Goal: Transaction & Acquisition: Purchase product/service

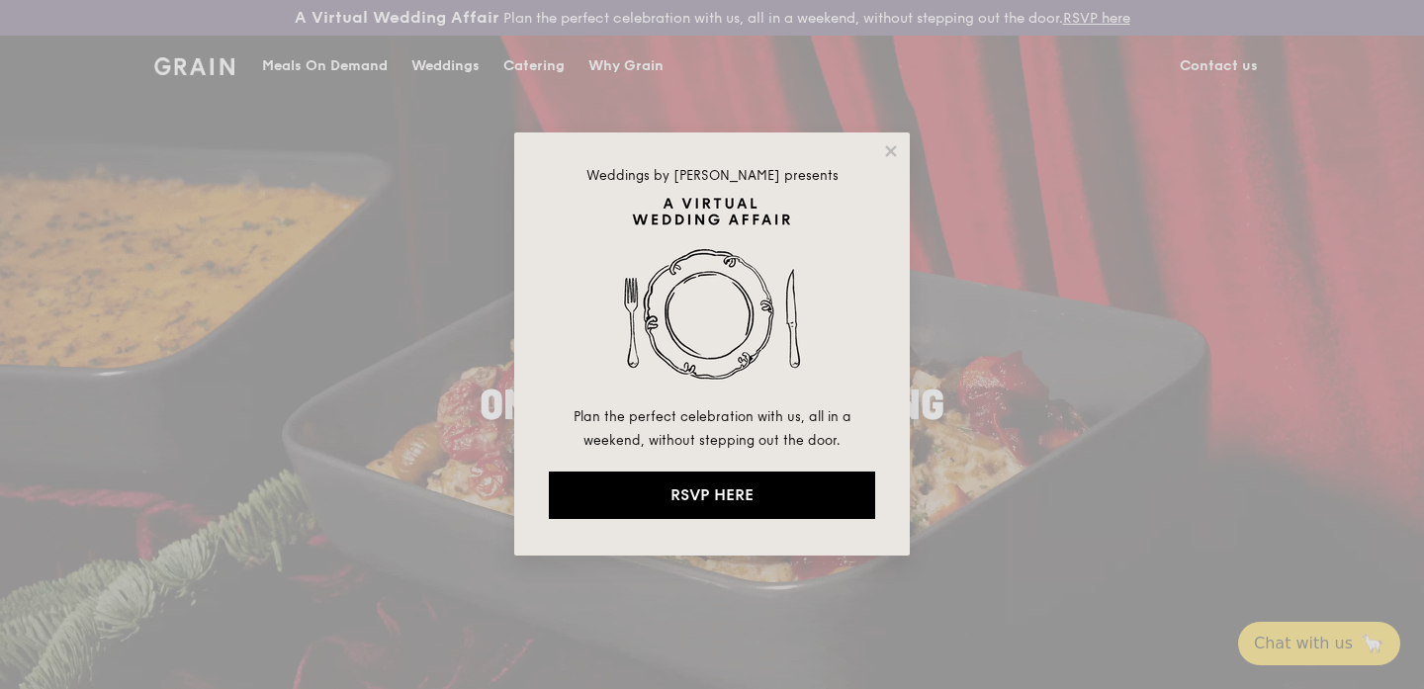
click at [421, 216] on div "Weddings by Grain presents Plan the perfect celebration with us, all in a weeke…" at bounding box center [712, 344] width 1424 height 689
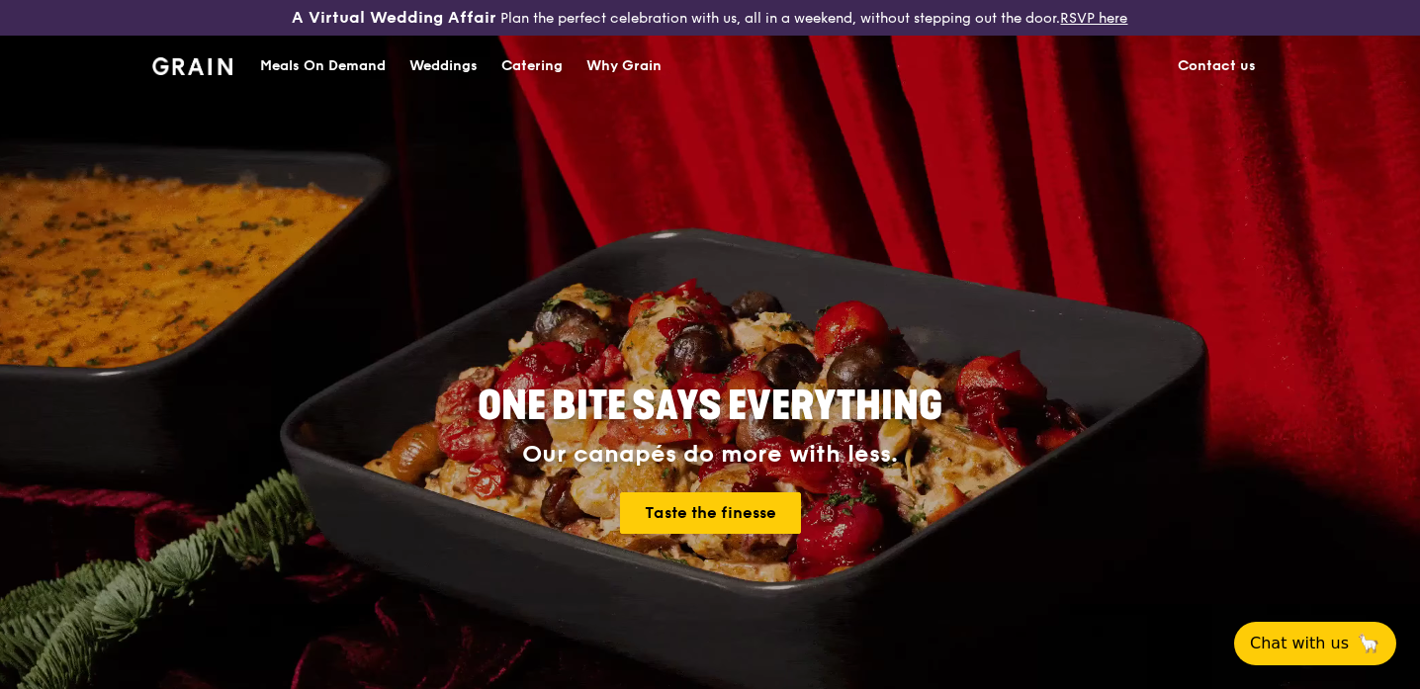
click at [524, 64] on div "Catering" at bounding box center [531, 66] width 61 height 59
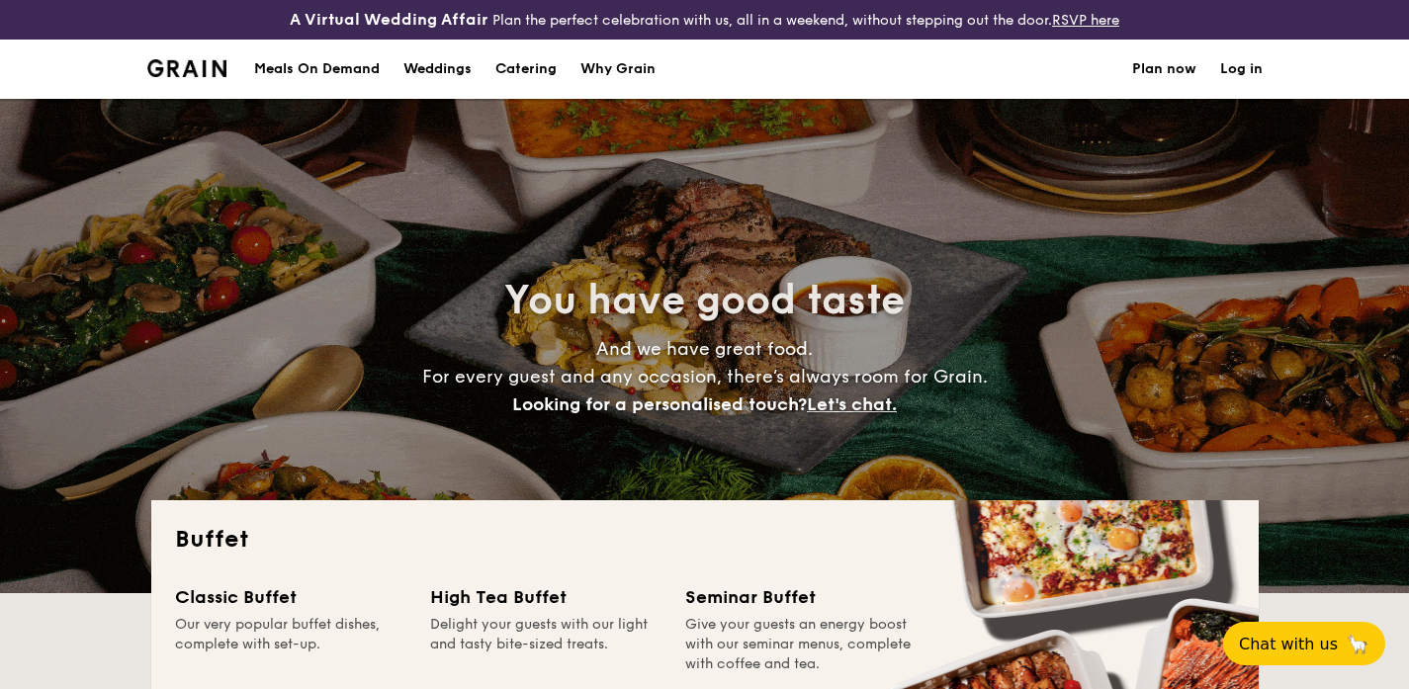
select select
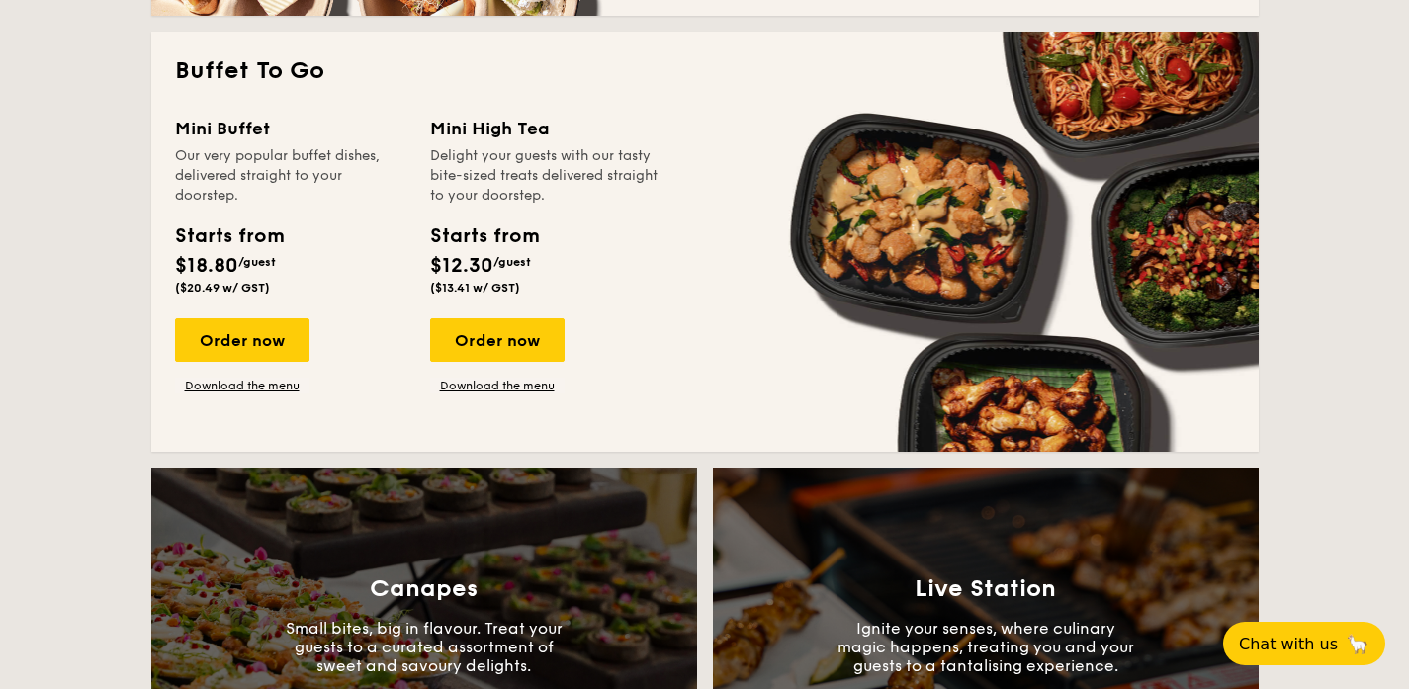
scroll to position [1427, 0]
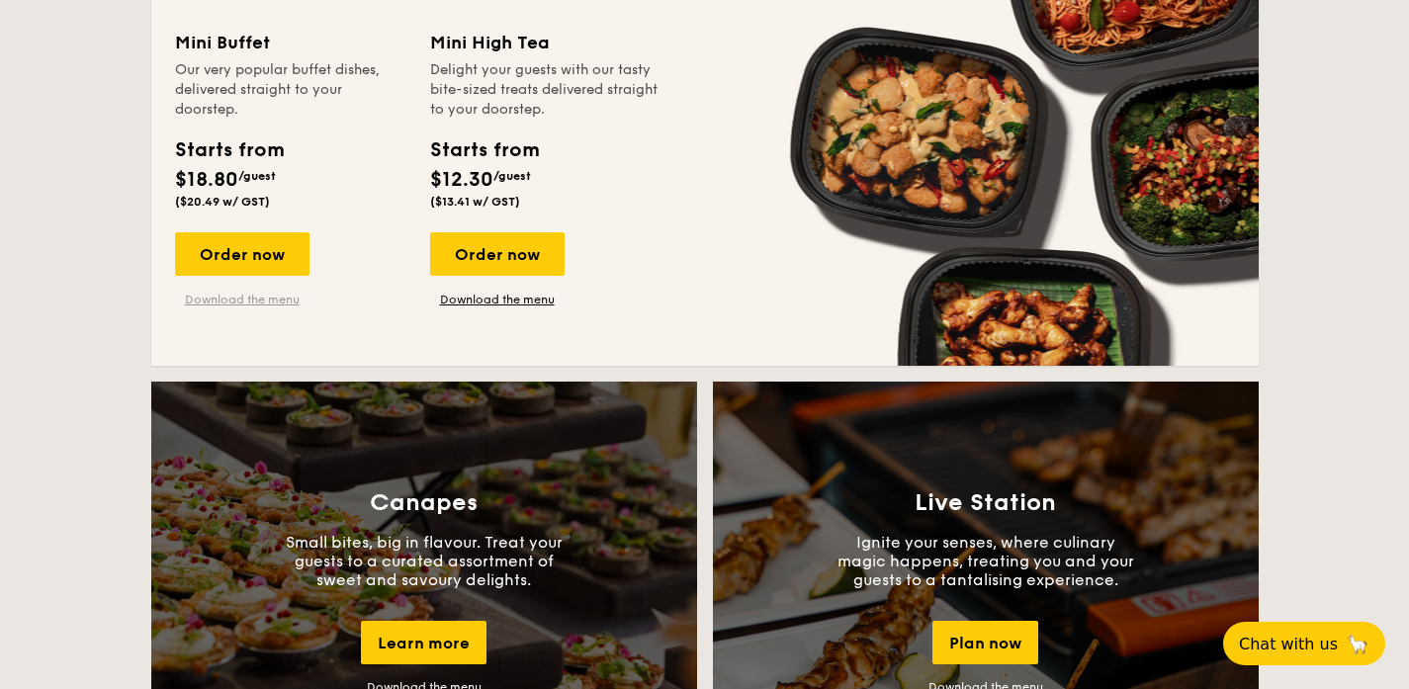
click at [237, 300] on link "Download the menu" at bounding box center [242, 300] width 135 height 16
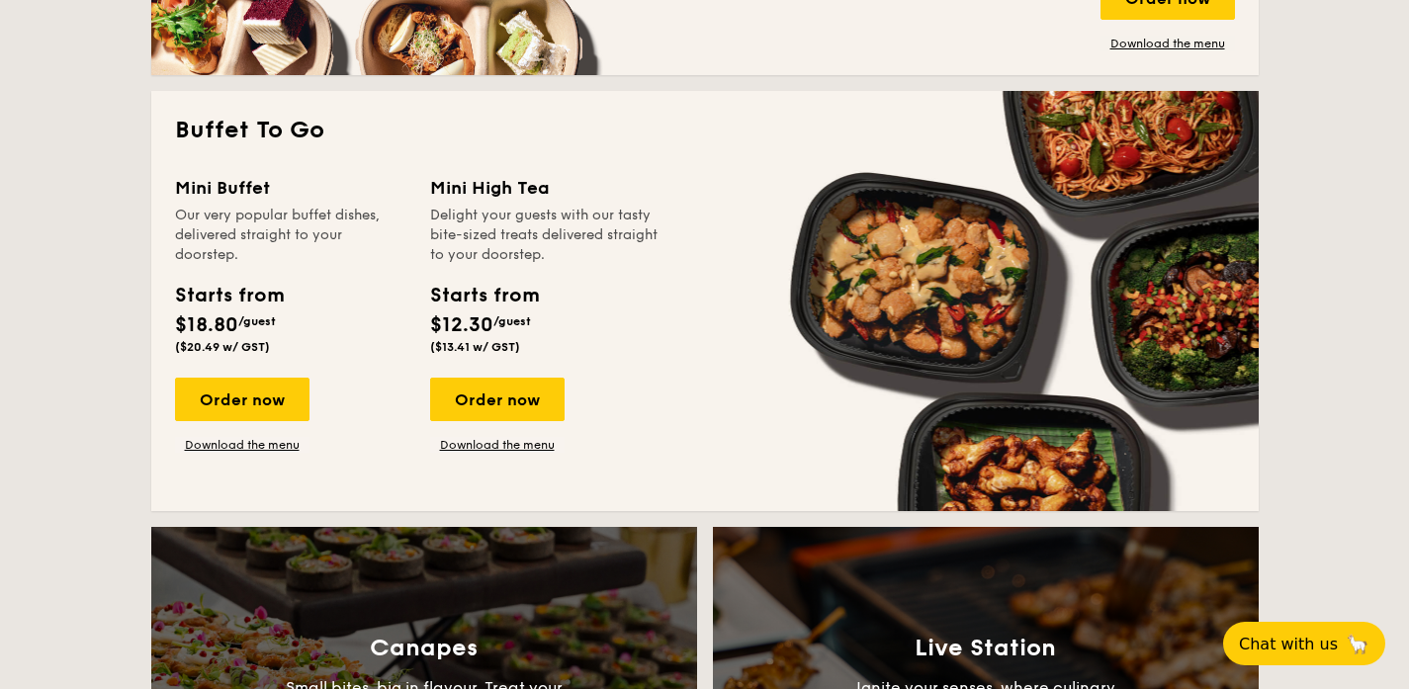
scroll to position [1280, 0]
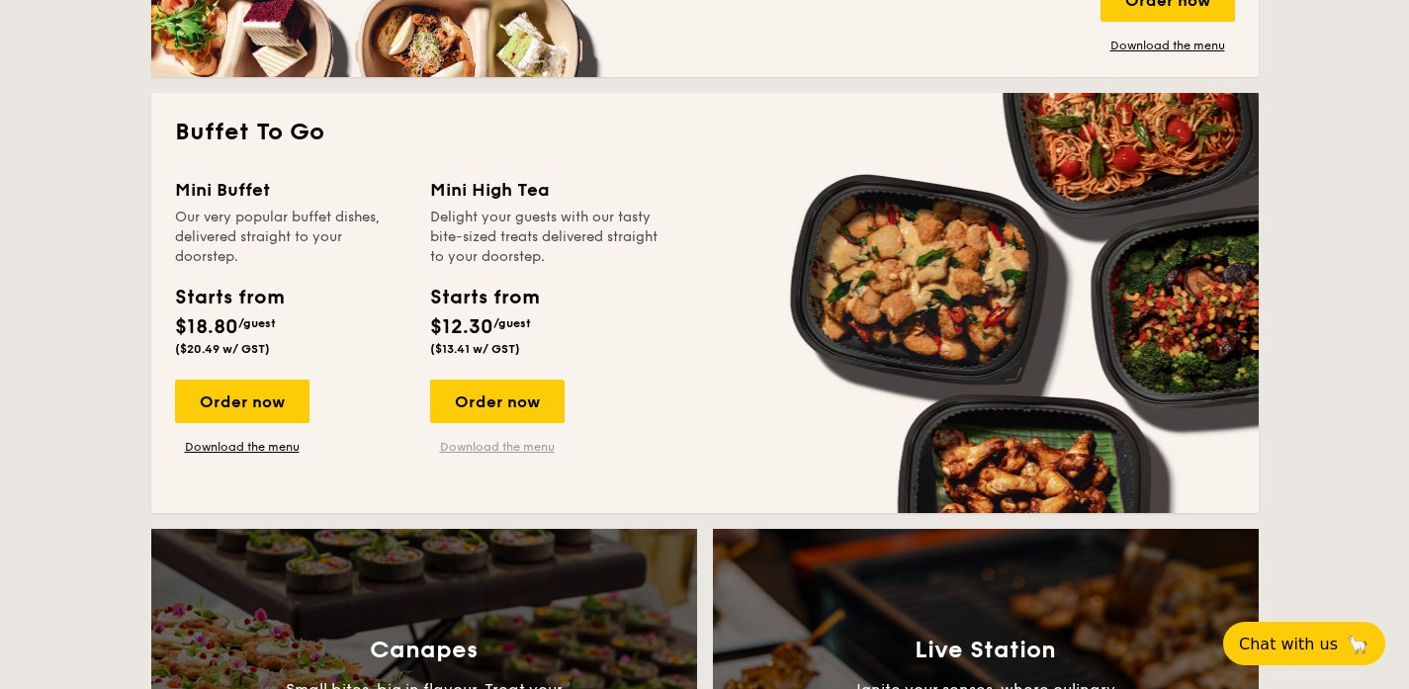
click at [499, 445] on link "Download the menu" at bounding box center [497, 447] width 135 height 16
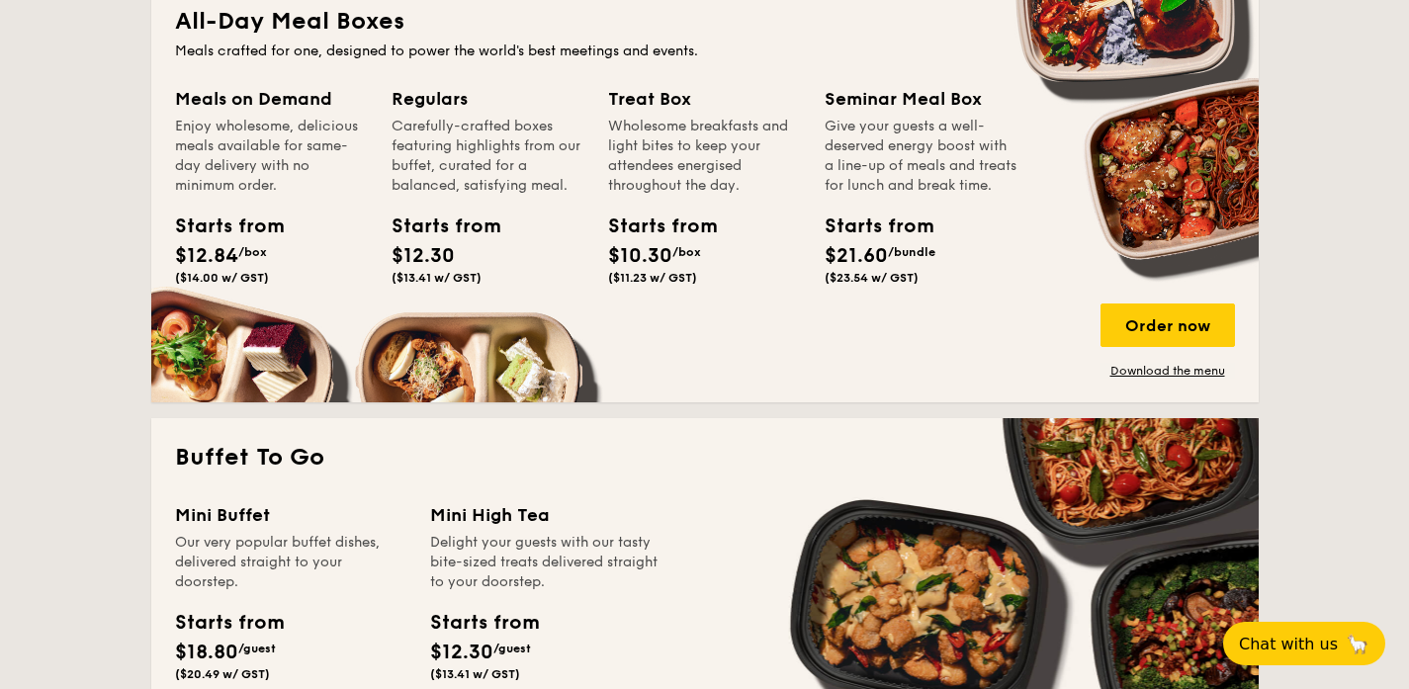
scroll to position [913, 0]
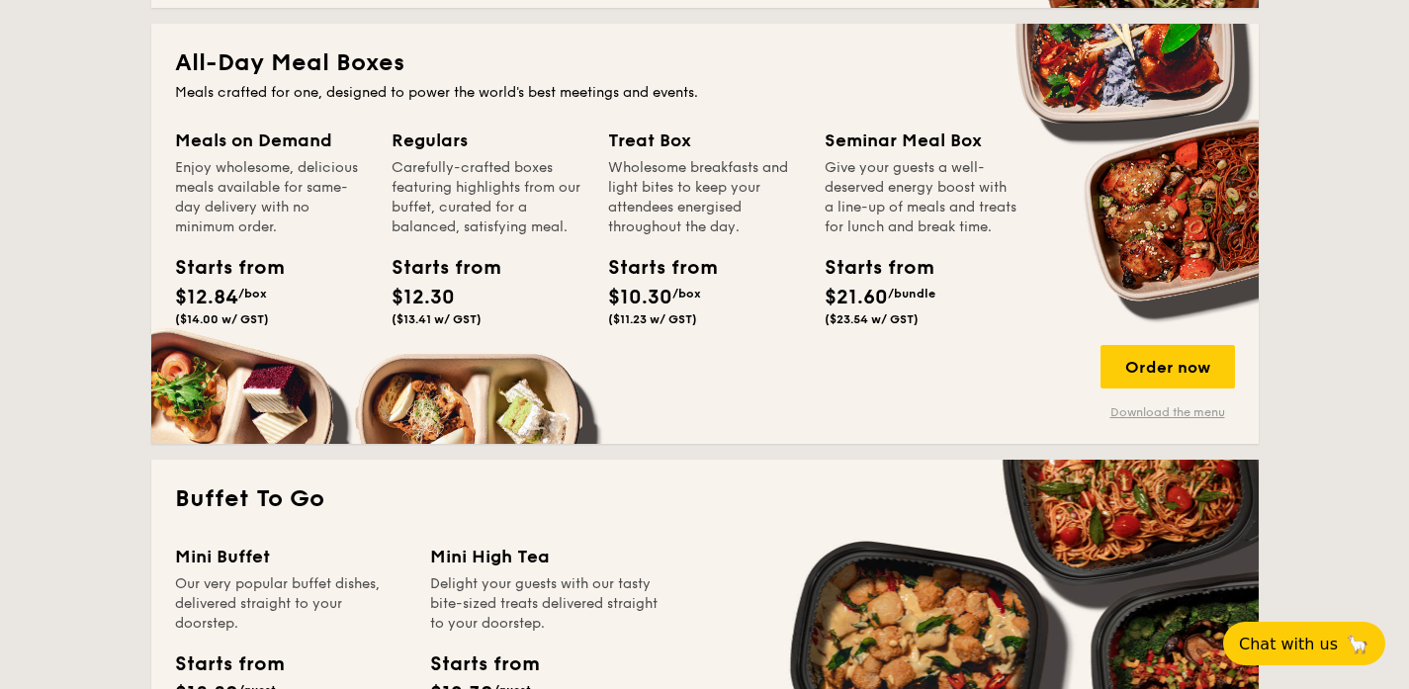
click at [1161, 417] on link "Download the menu" at bounding box center [1168, 413] width 135 height 16
click at [1174, 364] on div "Order now" at bounding box center [1168, 367] width 135 height 44
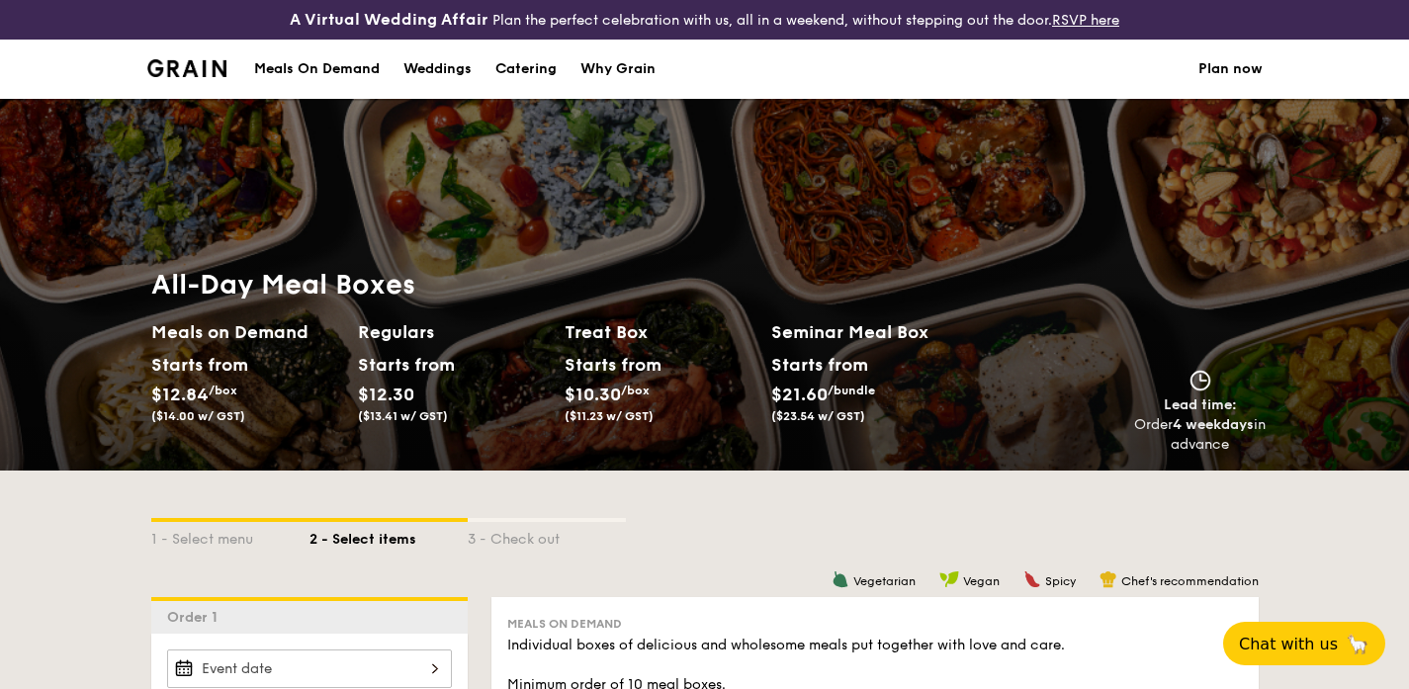
scroll to position [428, 0]
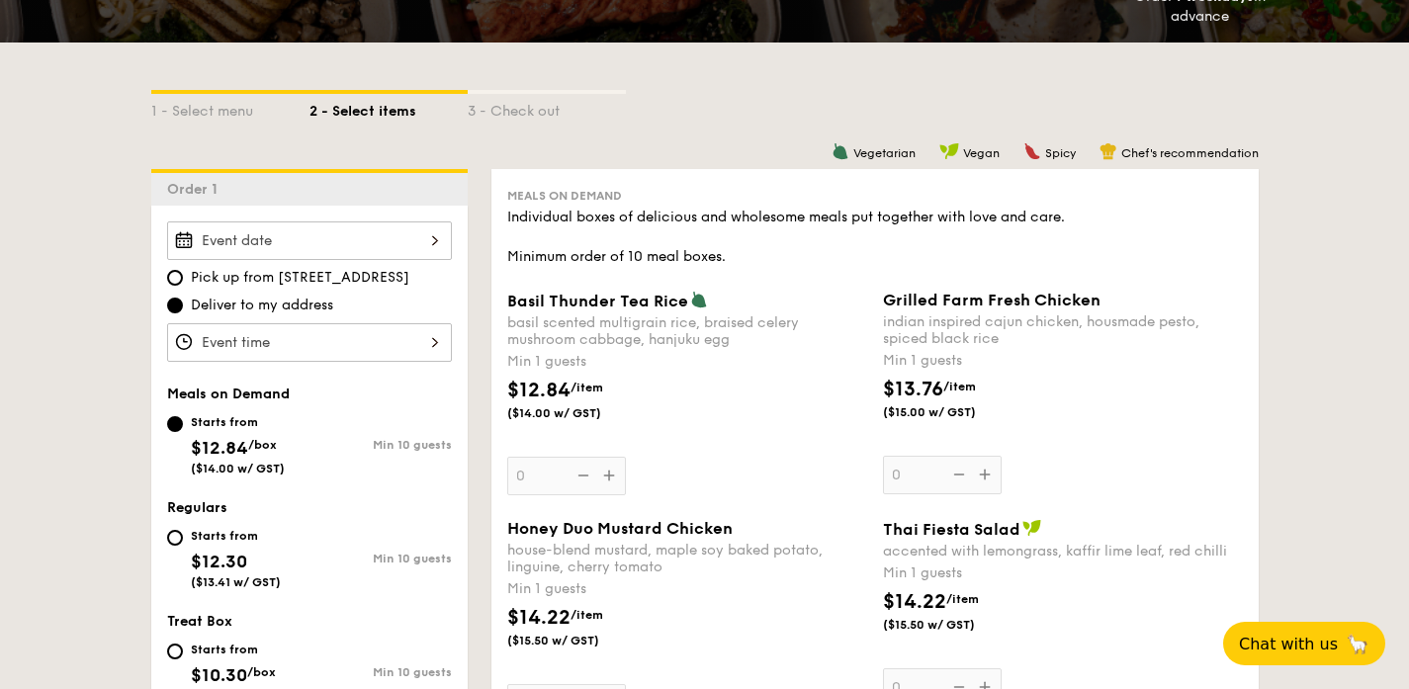
click at [251, 239] on div at bounding box center [309, 241] width 285 height 39
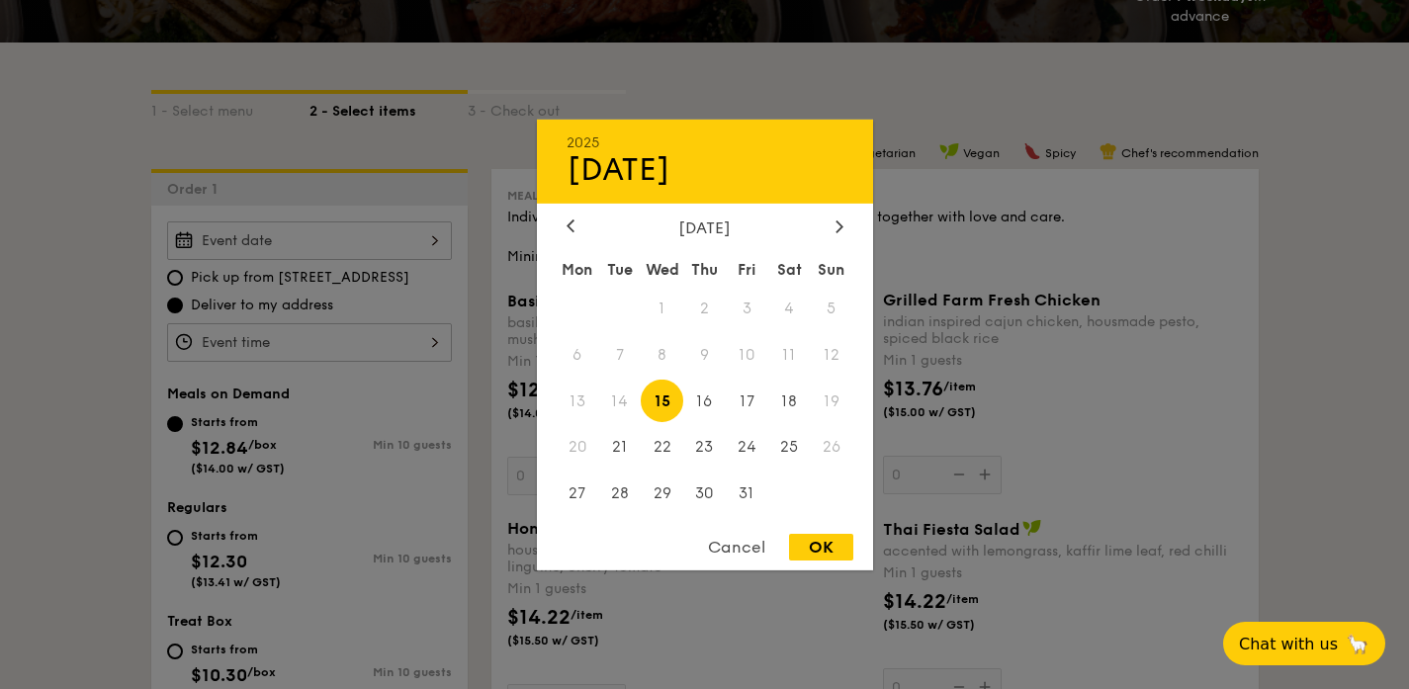
click at [785, 355] on span "11" at bounding box center [789, 354] width 43 height 43
click at [5, 348] on div at bounding box center [704, 344] width 1409 height 689
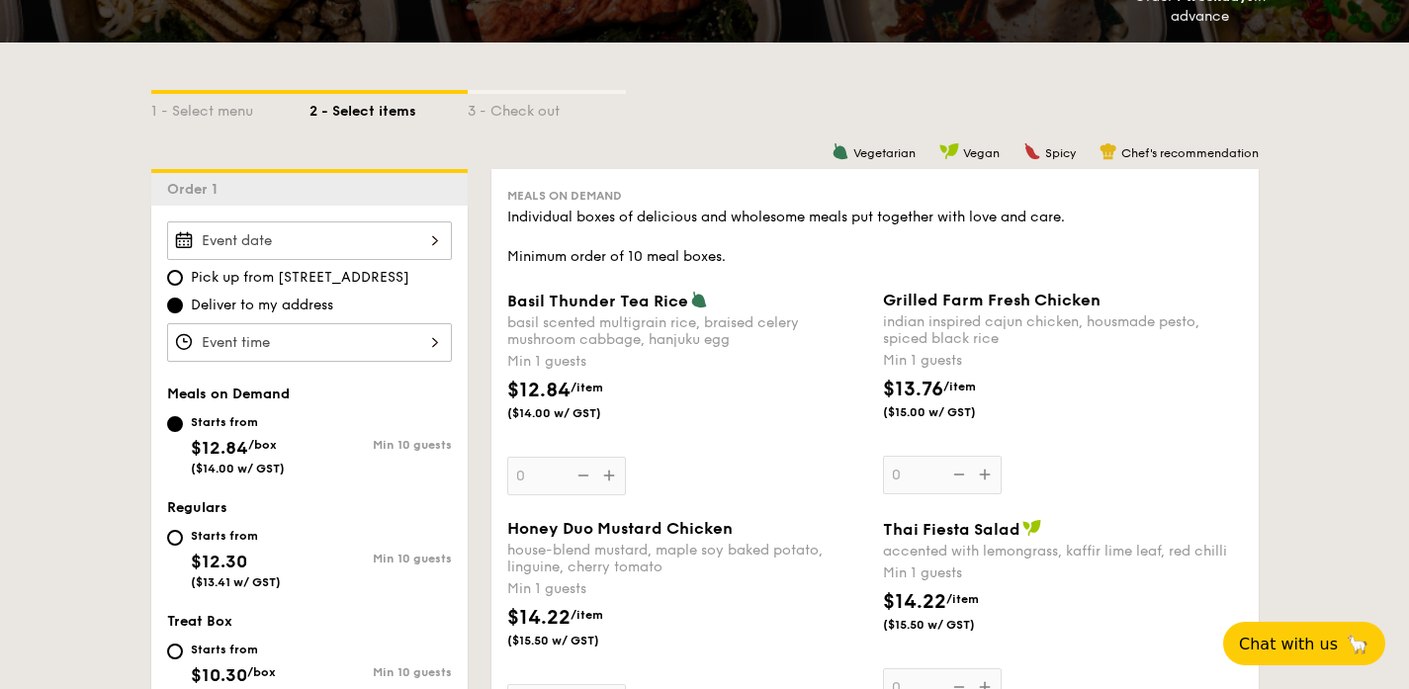
click at [256, 275] on span "Pick up from [STREET_ADDRESS]" at bounding box center [300, 278] width 219 height 20
click at [183, 275] on input "Pick up from [STREET_ADDRESS]" at bounding box center [175, 278] width 16 height 16
radio input "true"
click at [259, 237] on div at bounding box center [309, 241] width 285 height 39
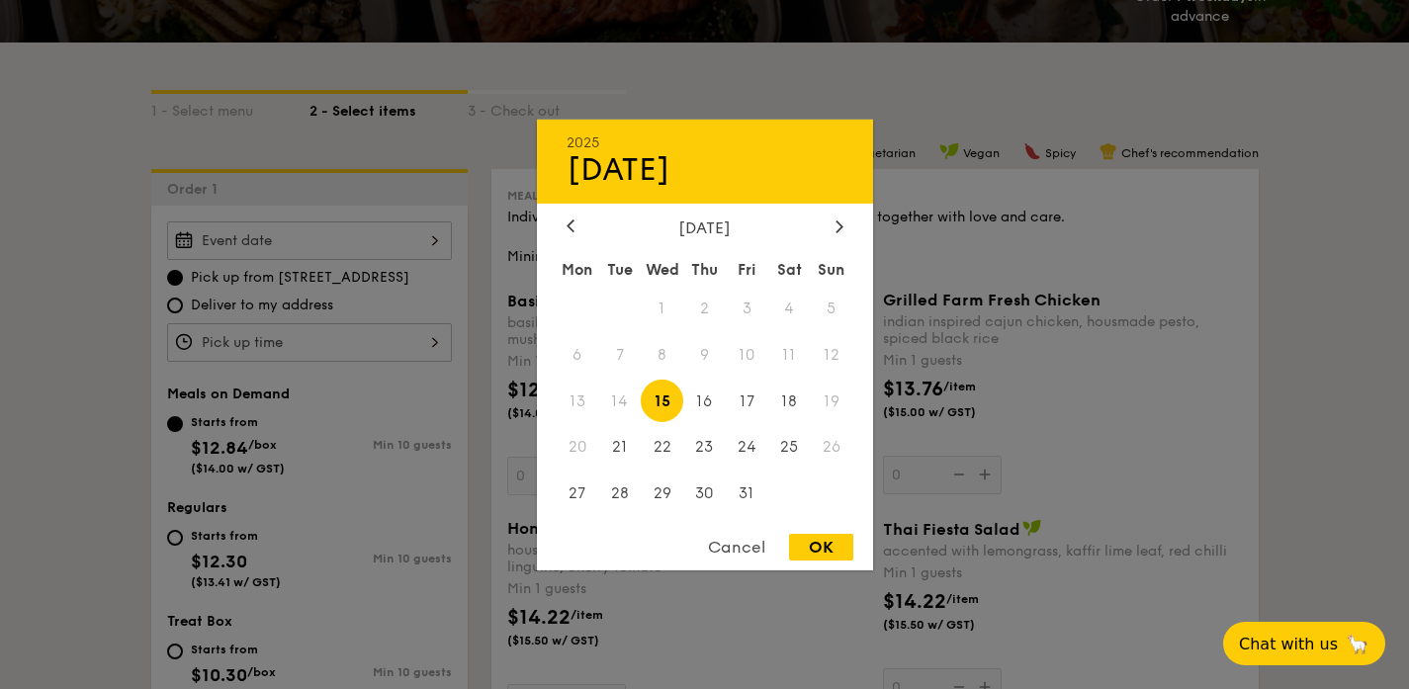
drag, startPoint x: 765, startPoint y: 369, endPoint x: 789, endPoint y: 356, distance: 27.9
click at [765, 368] on span "10" at bounding box center [747, 354] width 43 height 43
click at [789, 356] on span "11" at bounding box center [789, 354] width 43 height 43
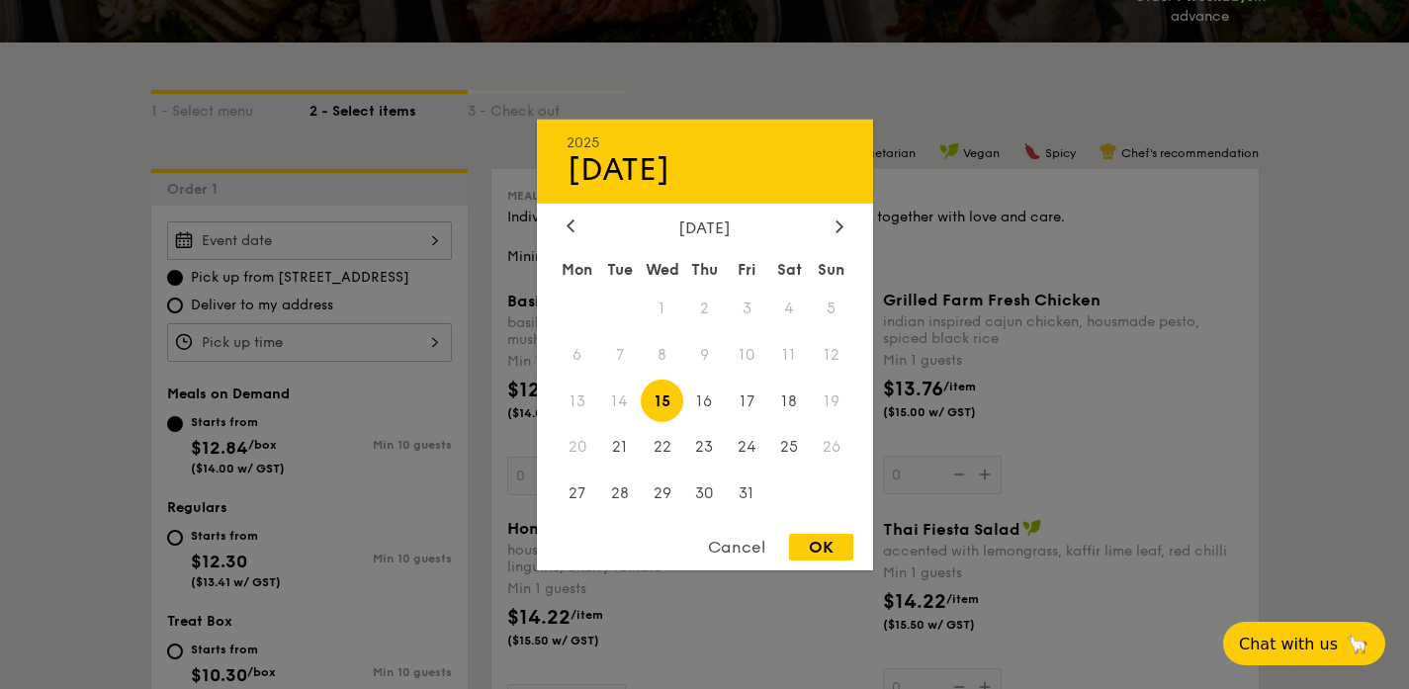
click at [732, 536] on div "Cancel" at bounding box center [736, 547] width 97 height 27
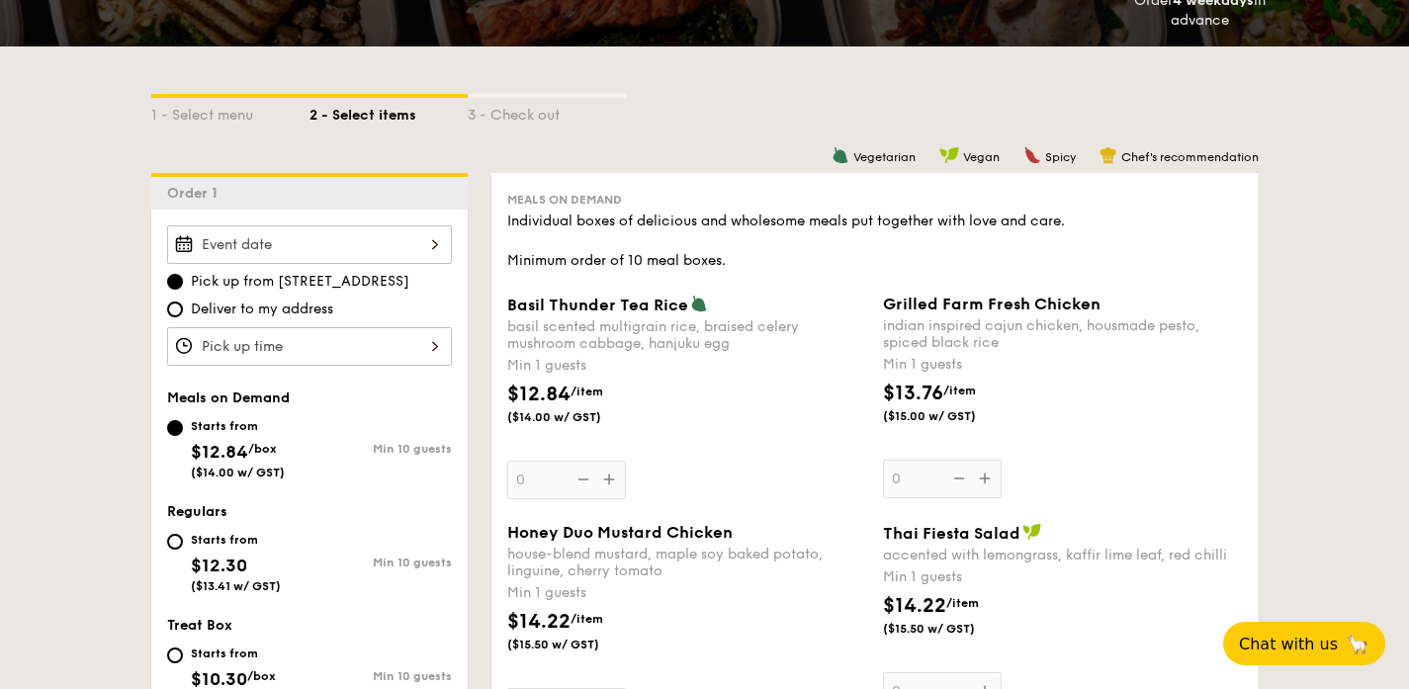
scroll to position [0, 0]
